Goal: Information Seeking & Learning: Learn about a topic

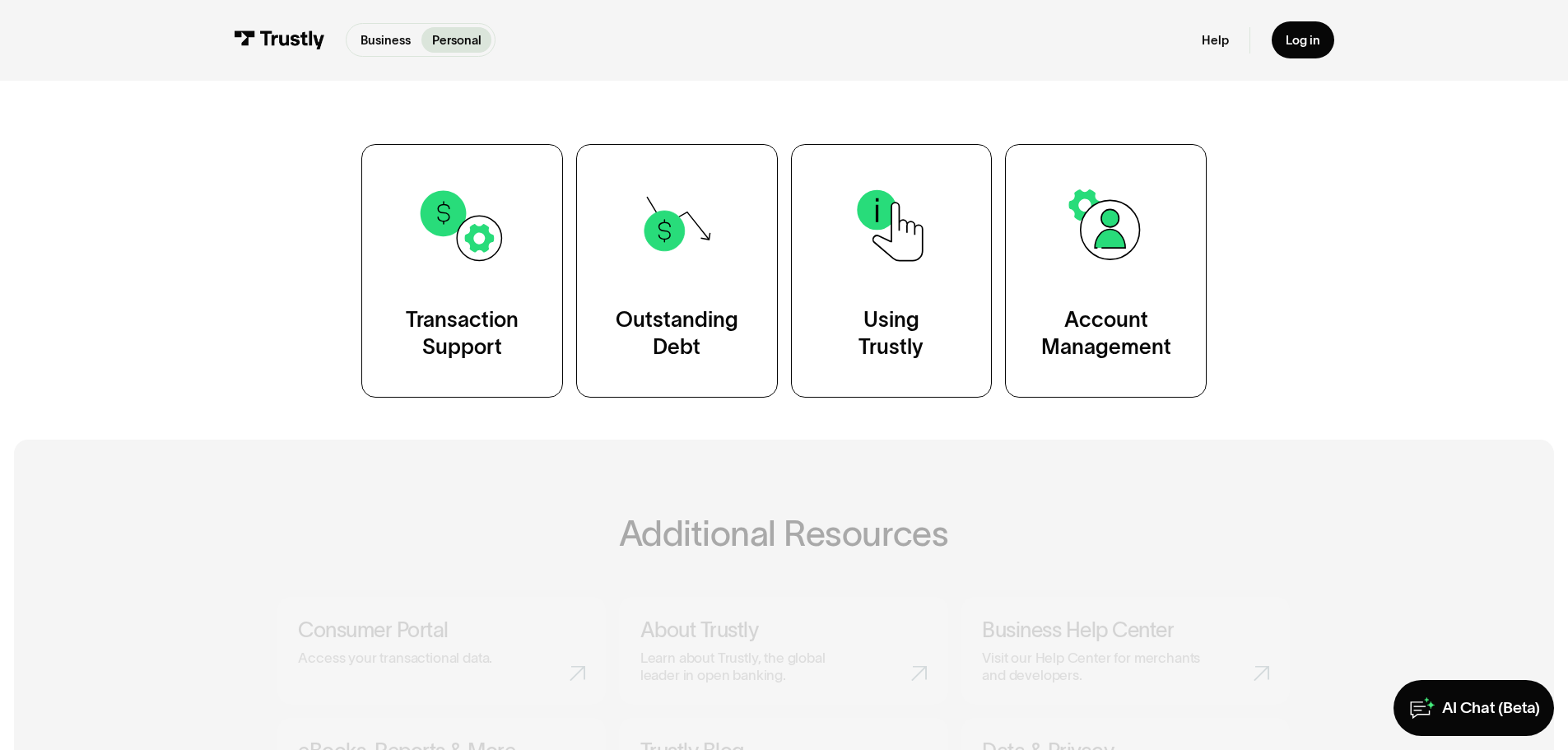
scroll to position [329, 0]
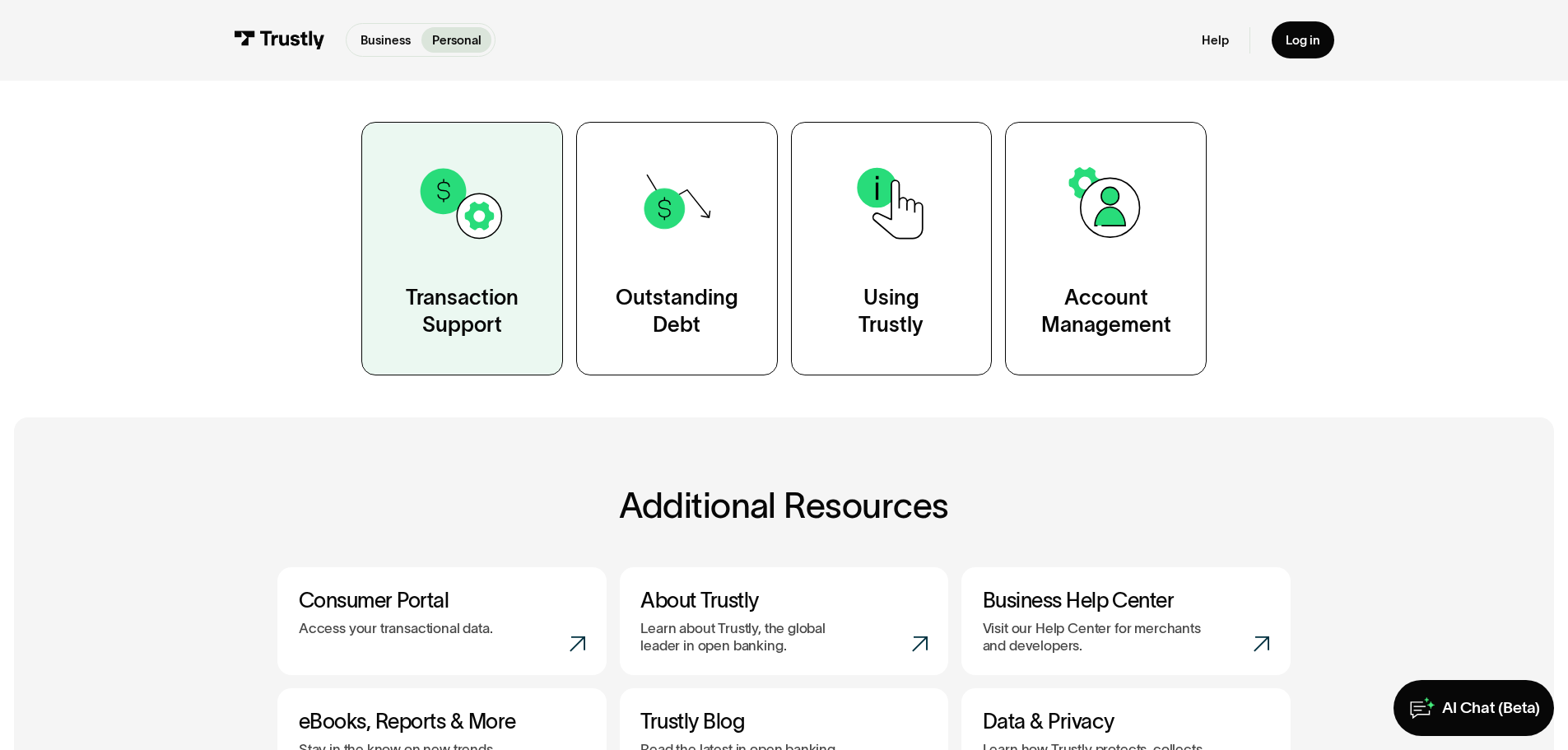
click at [470, 307] on div "Transaction Support" at bounding box center [462, 312] width 113 height 56
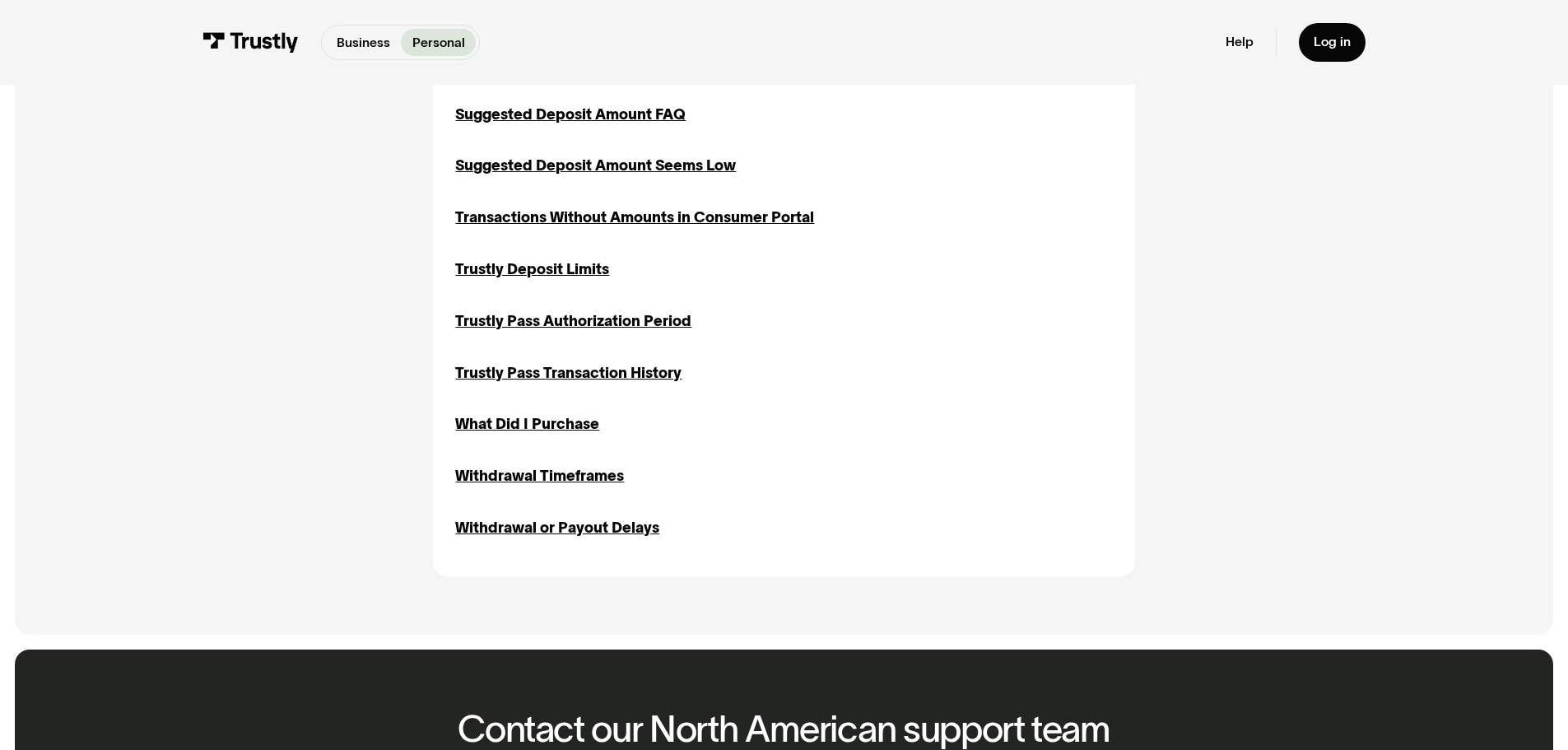
scroll to position [1893, 0]
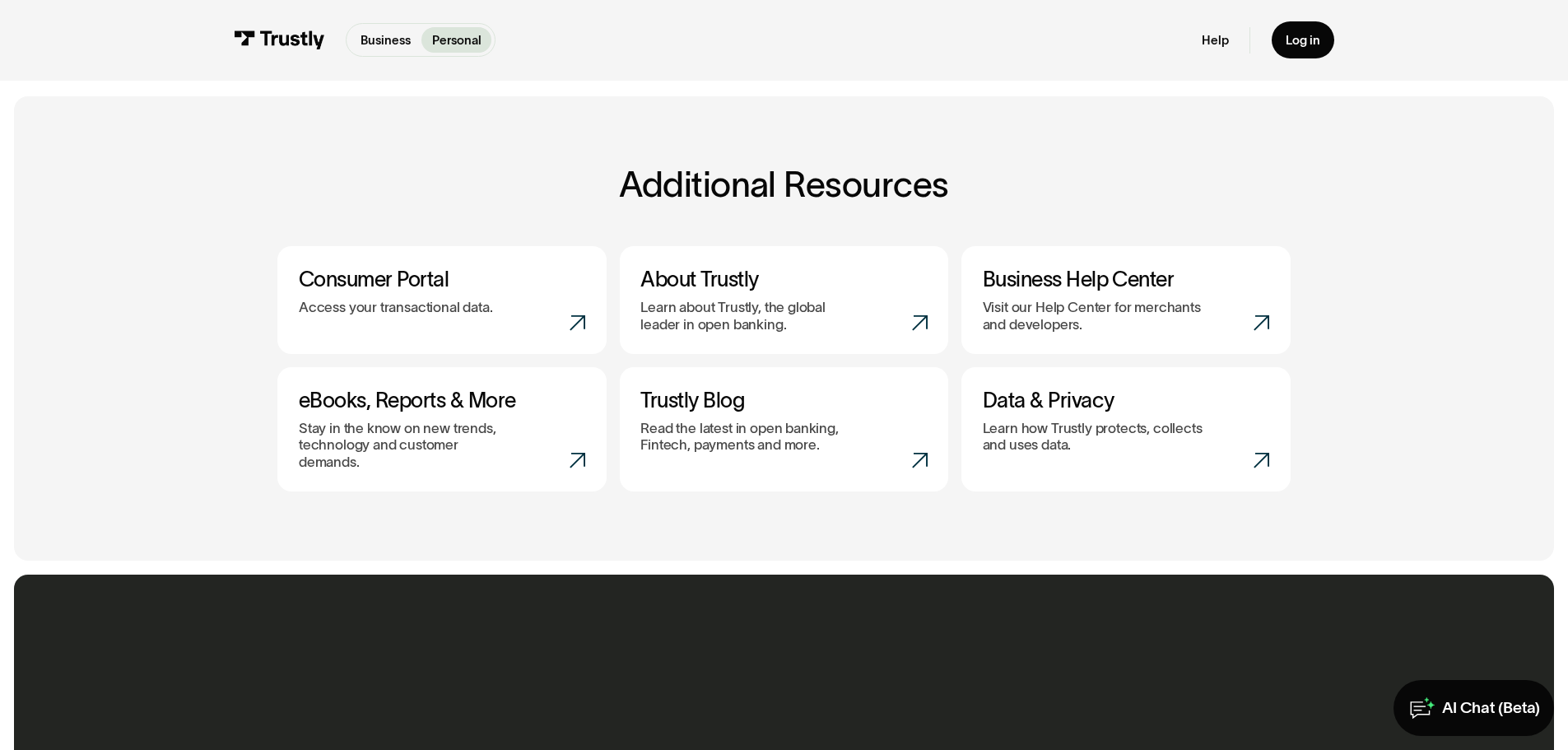
scroll to position [659, 0]
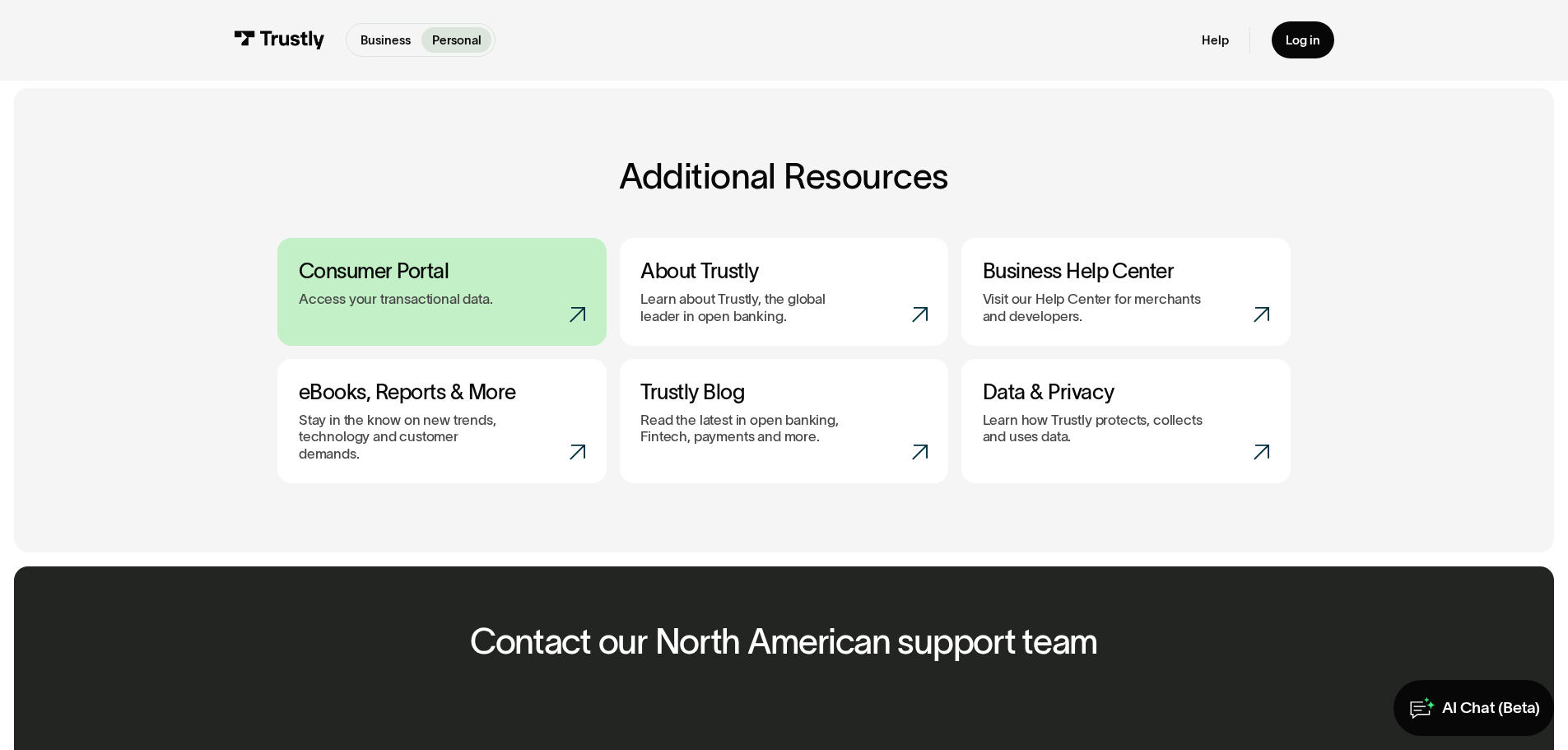
click at [560, 302] on div "Access your transactional data." at bounding box center [442, 299] width 288 height 16
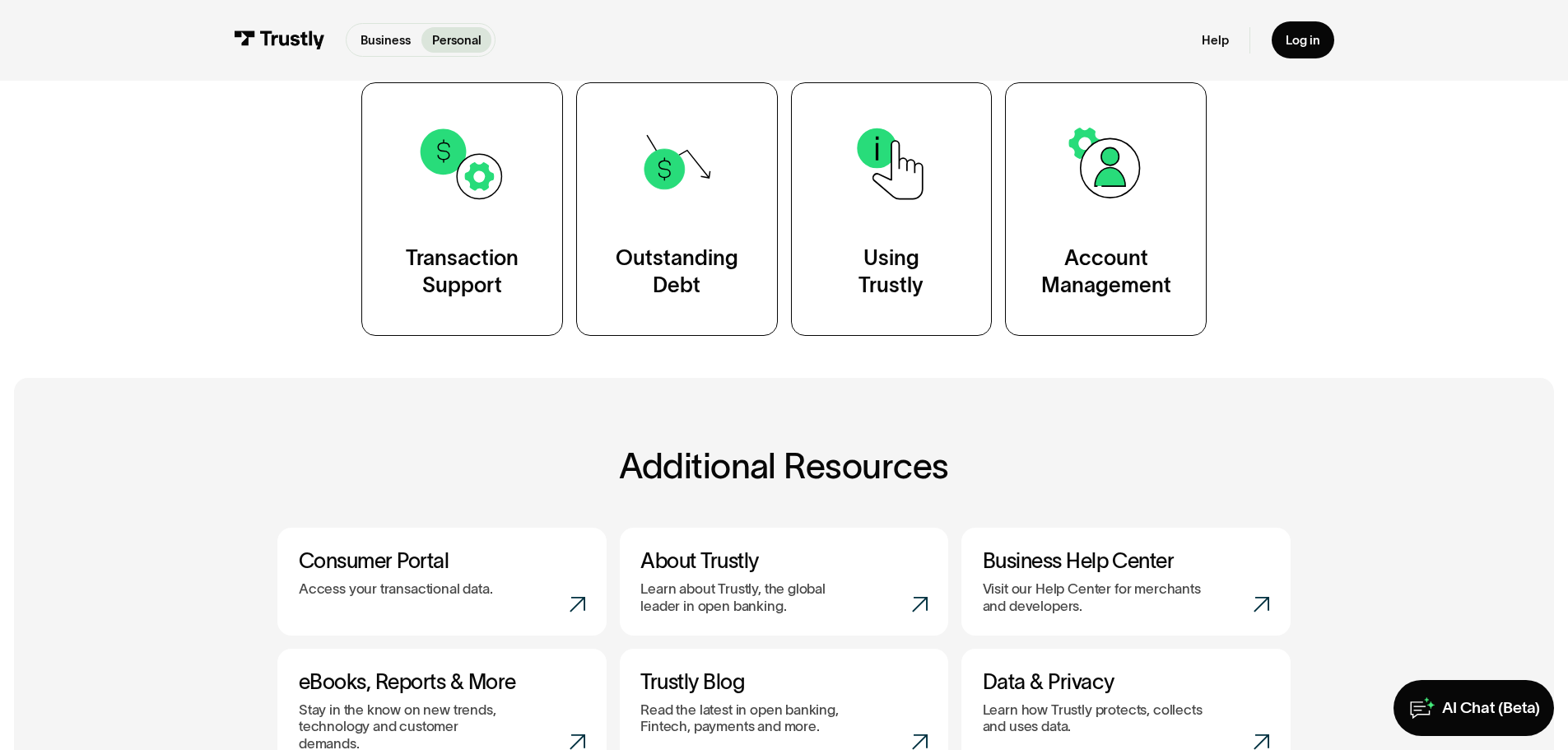
scroll to position [329, 0]
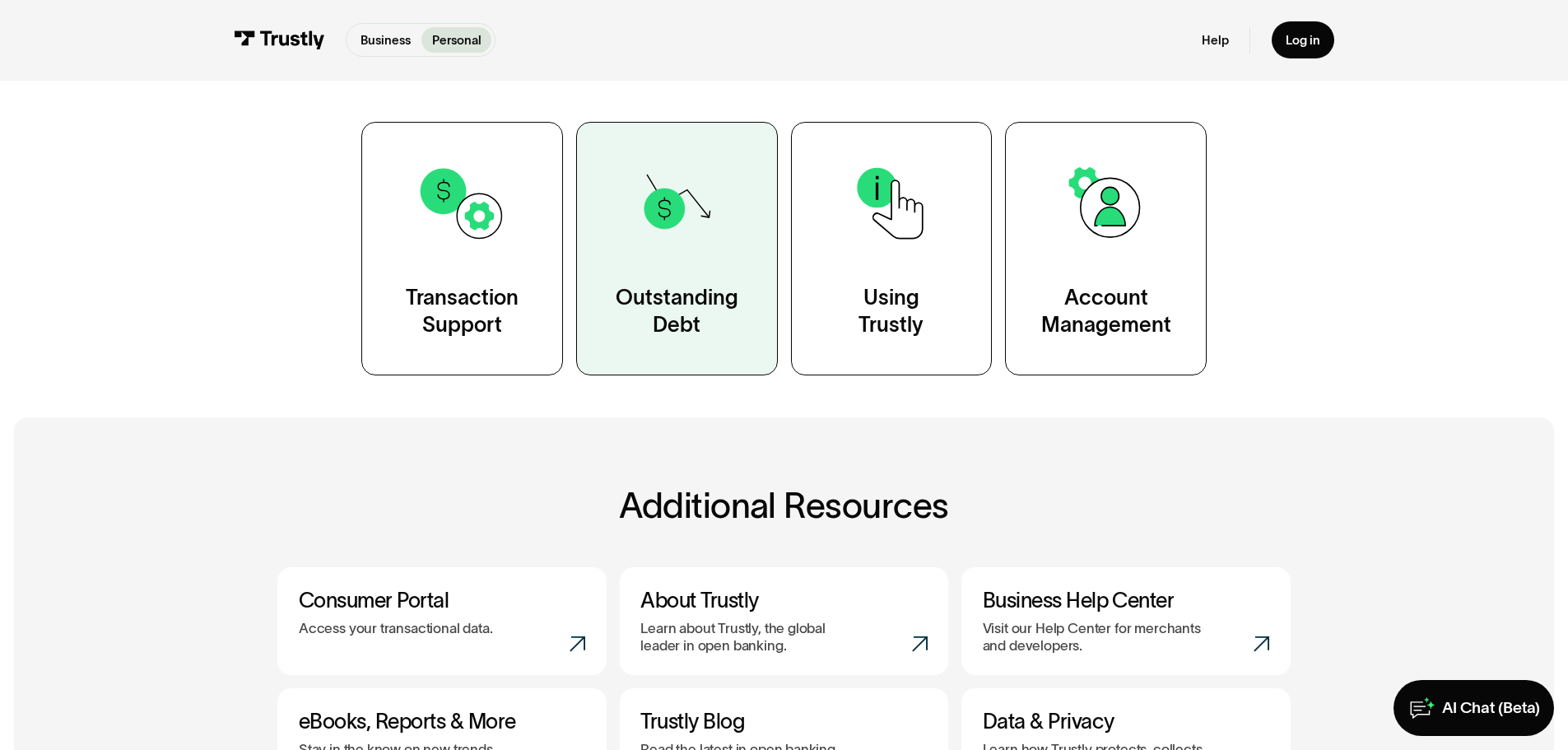
click at [708, 302] on div "Outstanding Debt" at bounding box center [678, 312] width 123 height 56
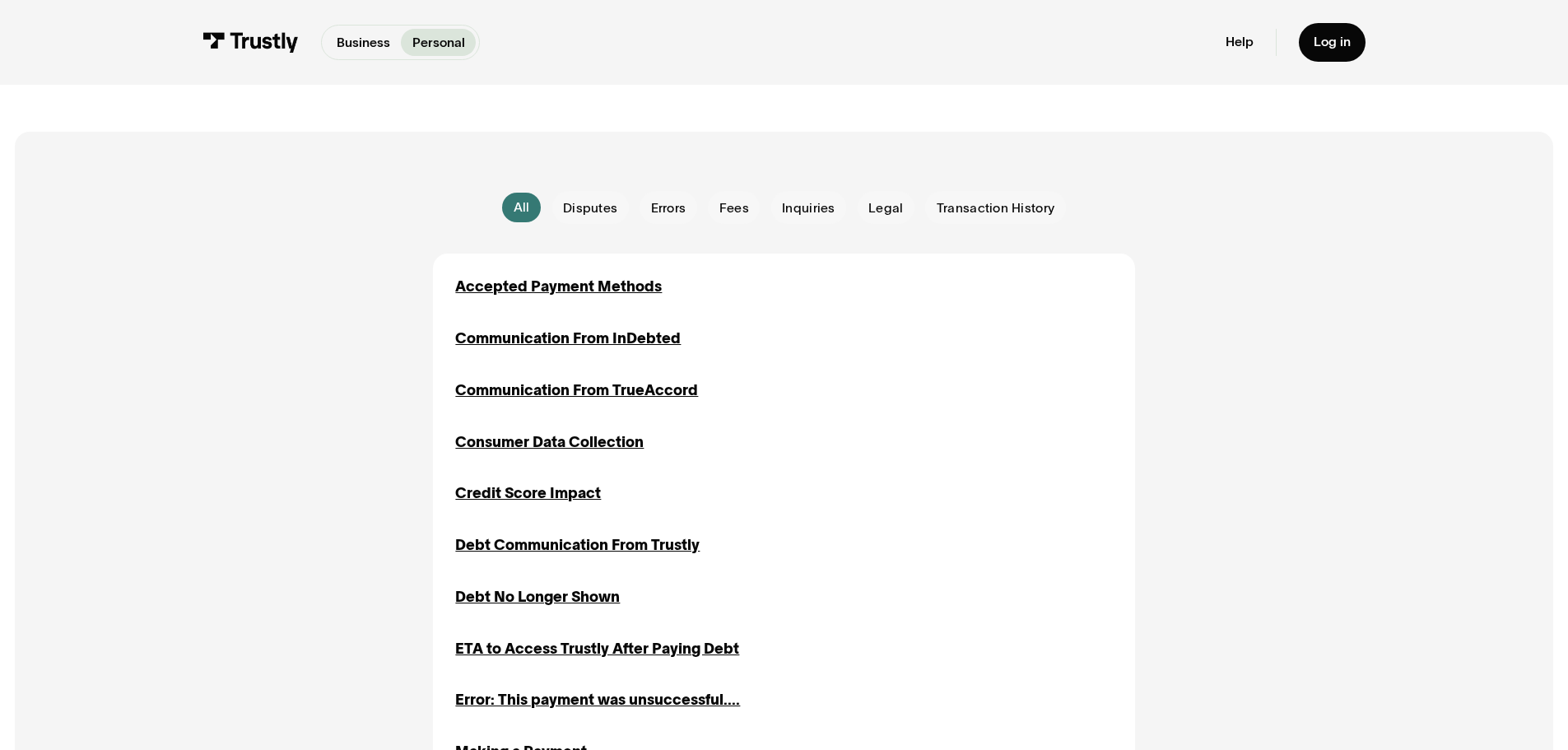
scroll to position [412, 0]
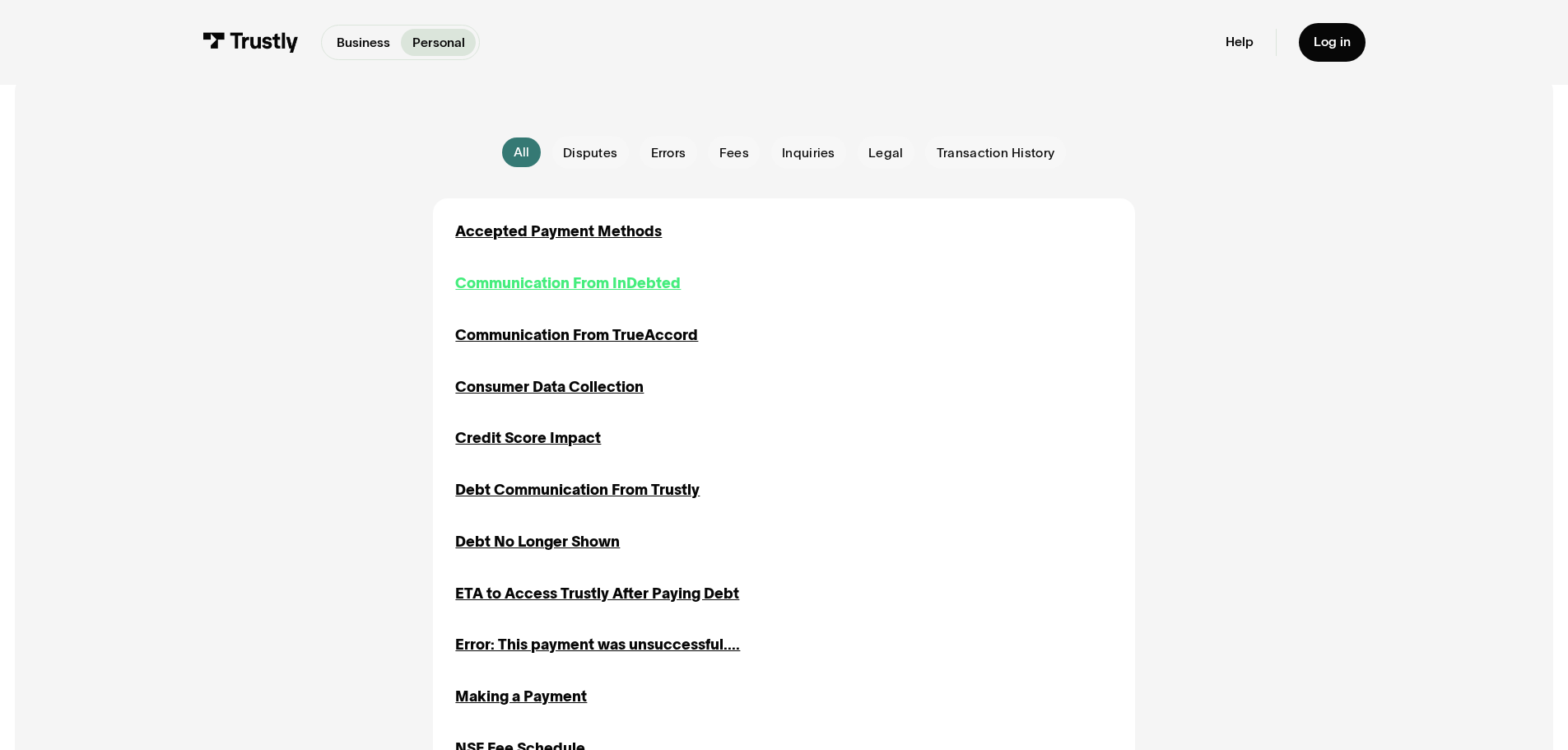
click at [651, 288] on div "Communication From InDebted" at bounding box center [567, 283] width 225 height 23
